Goal: Obtain resource: Download file/media

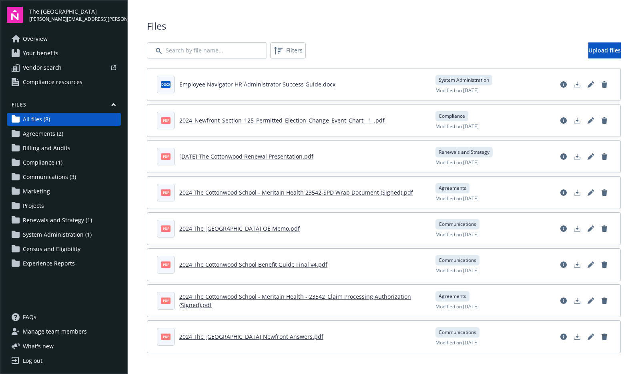
click at [380, 193] on link "2024 The Cottonwood School - Meritain Health 23542-SPD Wrap Document (Signed).p…" at bounding box center [296, 192] width 234 height 8
click at [73, 220] on span "Renewals and Strategy (1)" at bounding box center [57, 220] width 69 height 13
